Goal: Task Accomplishment & Management: Use online tool/utility

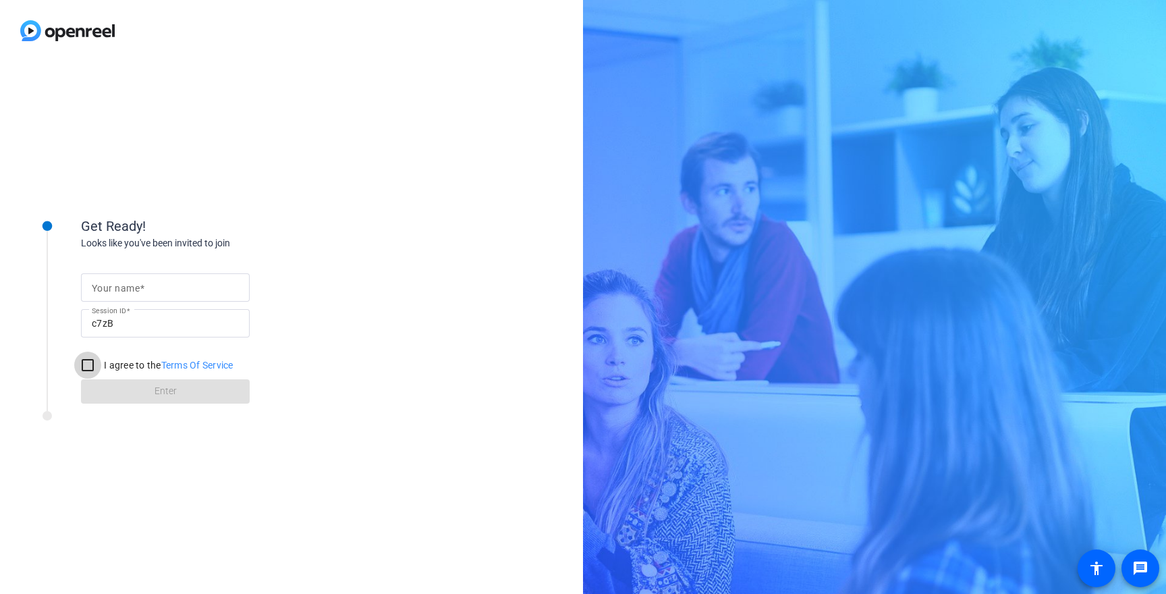
click at [94, 366] on input "I agree to the Terms Of Service" at bounding box center [87, 365] width 27 height 27
checkbox input "true"
click at [136, 391] on form "Your name Session ID c7zB I agree to the Terms Of Service Enter" at bounding box center [165, 335] width 169 height 138
click at [109, 297] on div at bounding box center [165, 287] width 147 height 28
type input "Caleb 2"
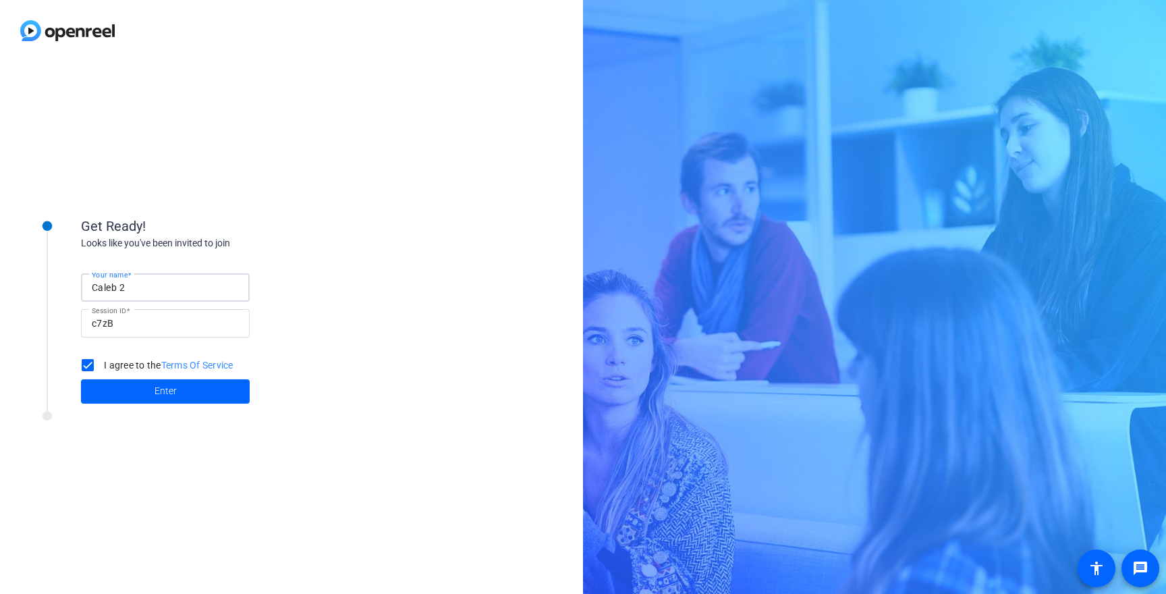
click button "Enter" at bounding box center [165, 391] width 169 height 24
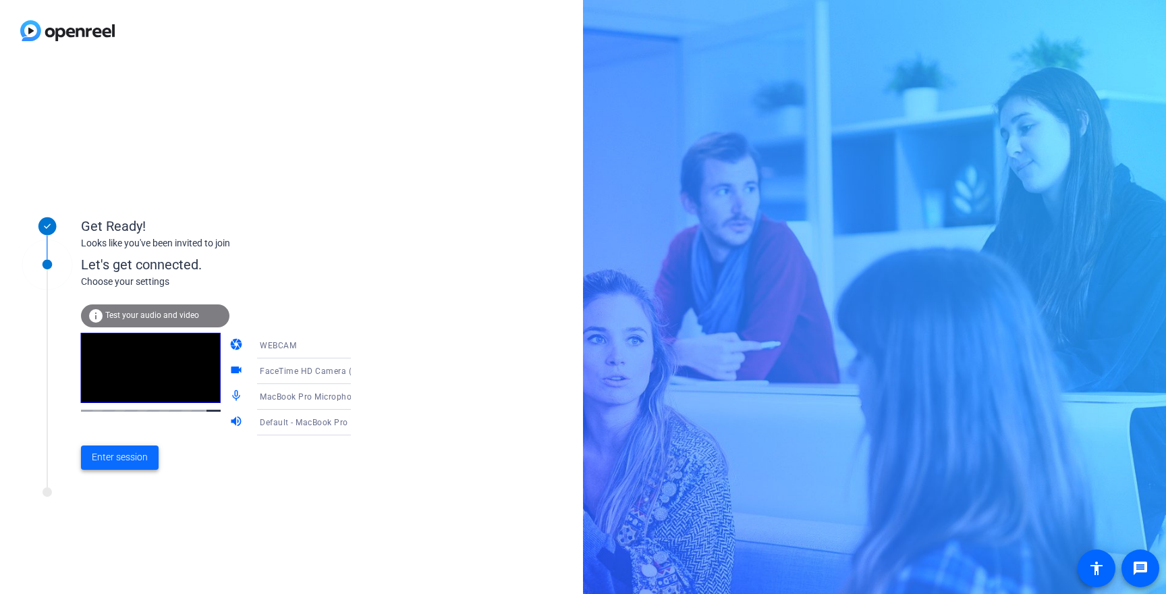
click at [129, 458] on span "Enter session" at bounding box center [120, 457] width 56 height 14
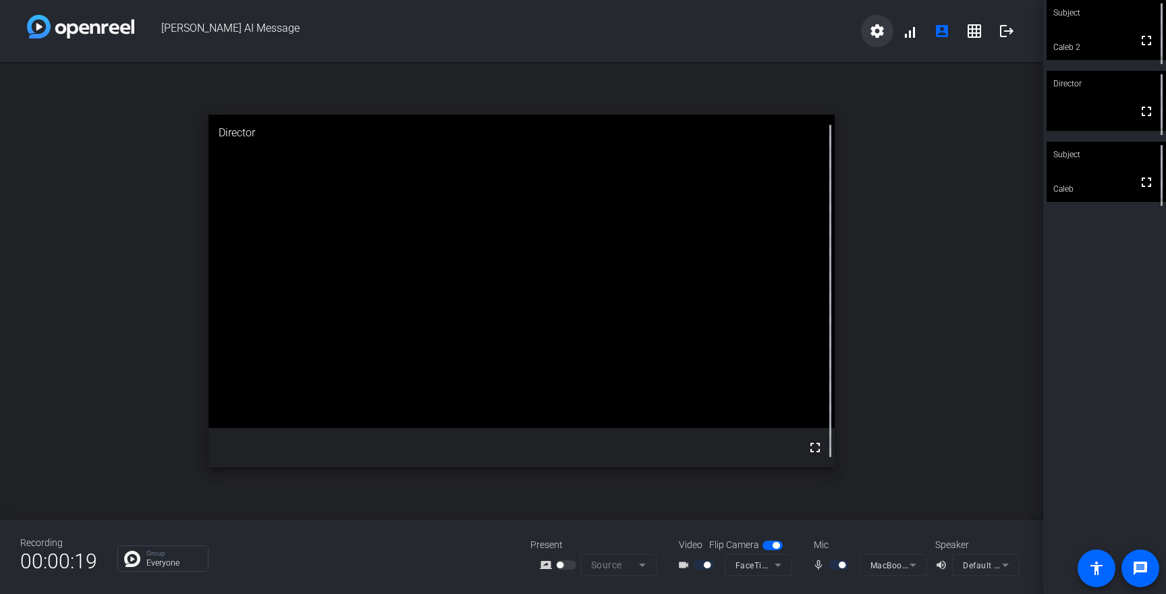
click at [882, 35] on mat-icon "settings" at bounding box center [877, 31] width 16 height 16
click at [976, 32] on div at bounding box center [583, 297] width 1166 height 594
click at [978, 30] on mat-icon "grid_on" at bounding box center [974, 31] width 16 height 16
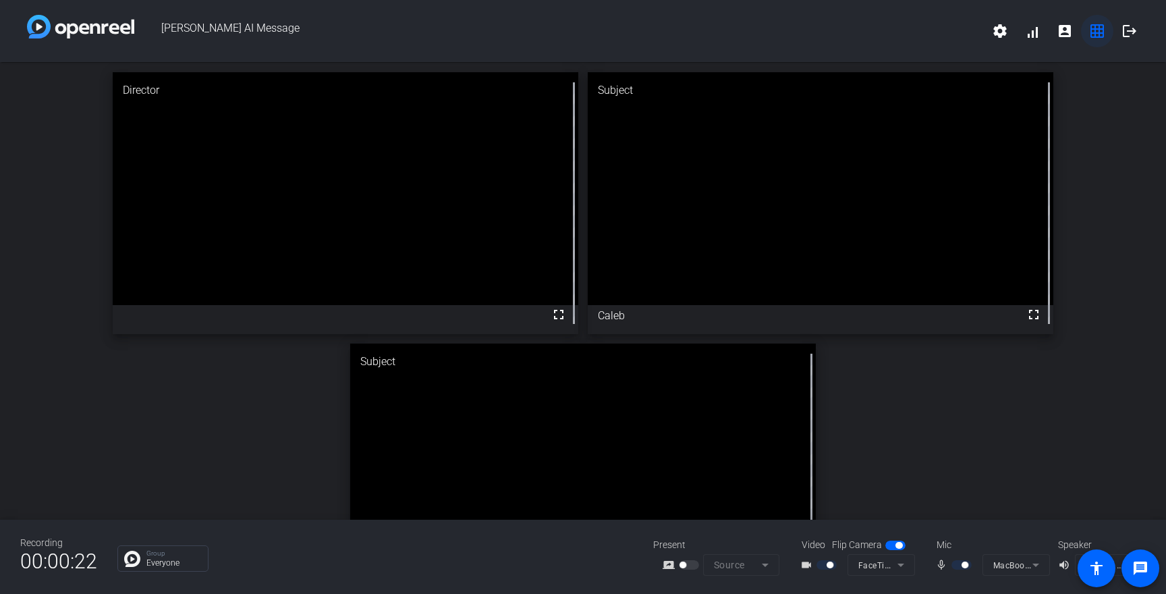
click at [1100, 32] on mat-icon "grid_on" at bounding box center [1097, 31] width 16 height 16
click at [1058, 34] on mat-icon "account_box" at bounding box center [1065, 31] width 16 height 16
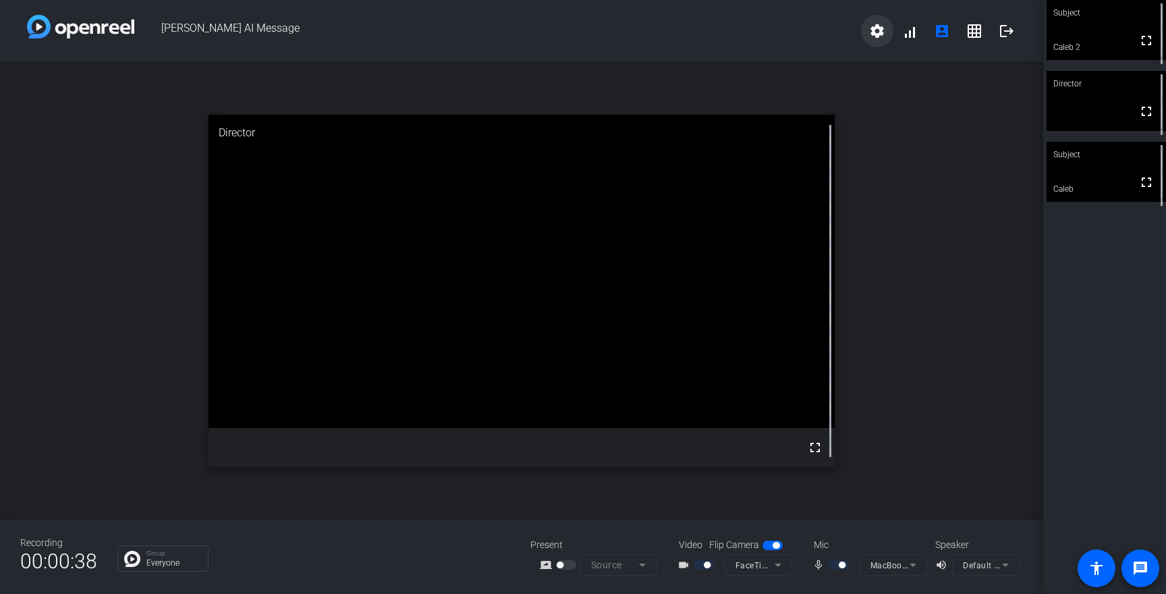
click at [879, 30] on mat-icon "settings" at bounding box center [877, 31] width 16 height 16
click at [879, 30] on div at bounding box center [583, 297] width 1166 height 594
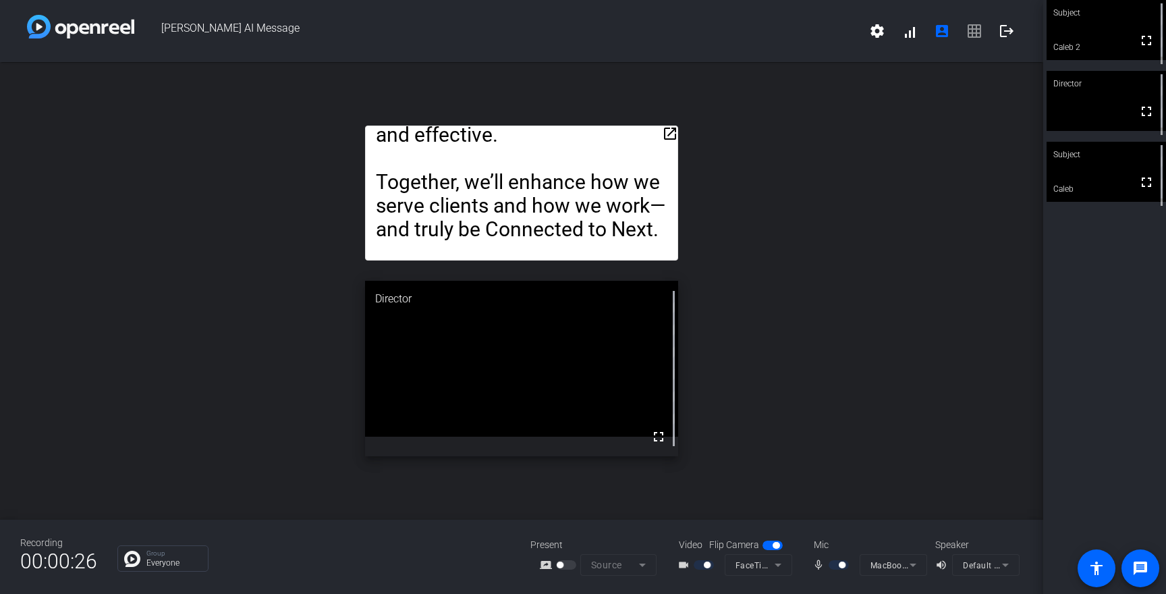
click at [973, 33] on span "settings signal_cellular_alt account_box grid_on logout" at bounding box center [942, 31] width 162 height 32
click at [912, 36] on span at bounding box center [910, 31] width 32 height 32
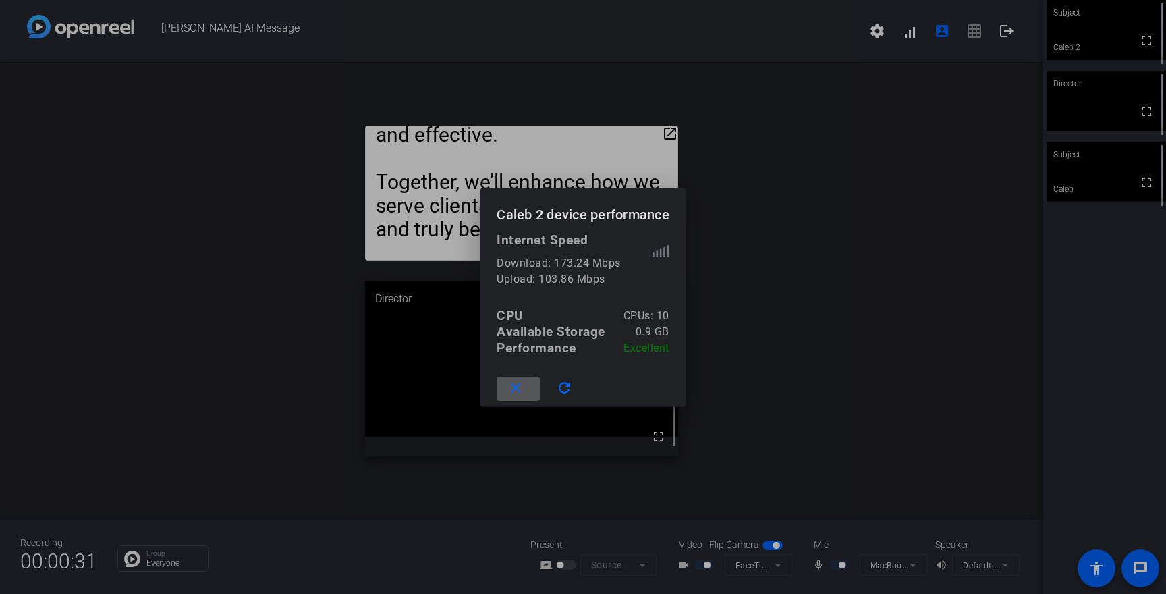
click at [514, 391] on mat-icon "close" at bounding box center [516, 388] width 17 height 17
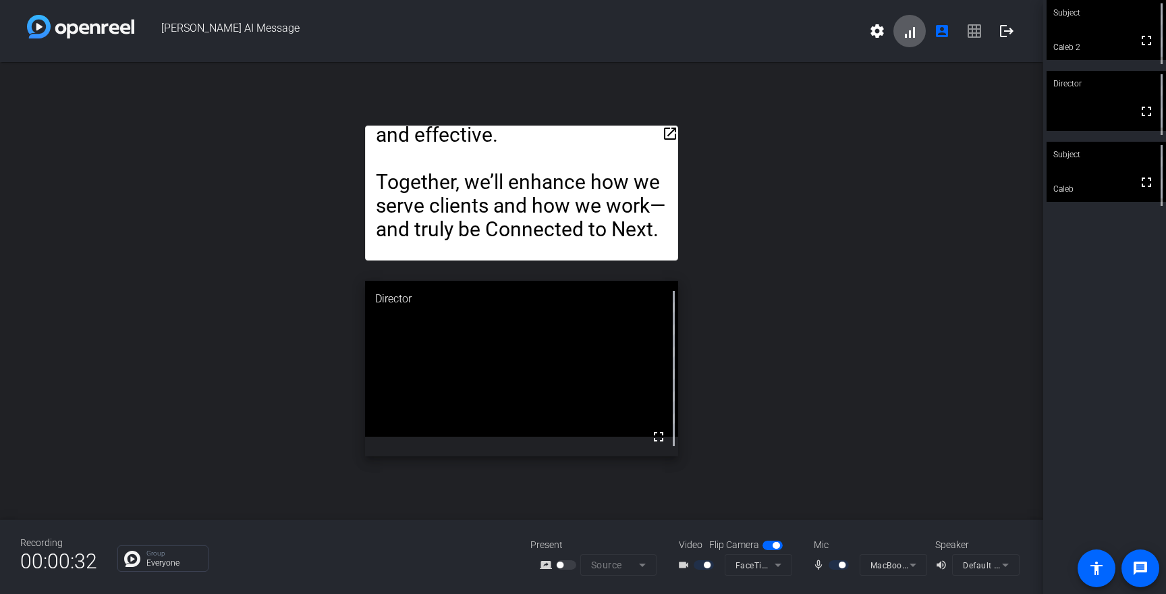
click at [977, 31] on span "settings signal_cellular_alt account_box grid_on logout" at bounding box center [942, 31] width 162 height 32
click at [875, 38] on mat-icon "settings" at bounding box center [877, 31] width 16 height 16
click at [875, 38] on div at bounding box center [583, 297] width 1166 height 594
click at [671, 134] on mat-icon "open_in_new" at bounding box center [670, 134] width 16 height 16
